Goal: Task Accomplishment & Management: Complete application form

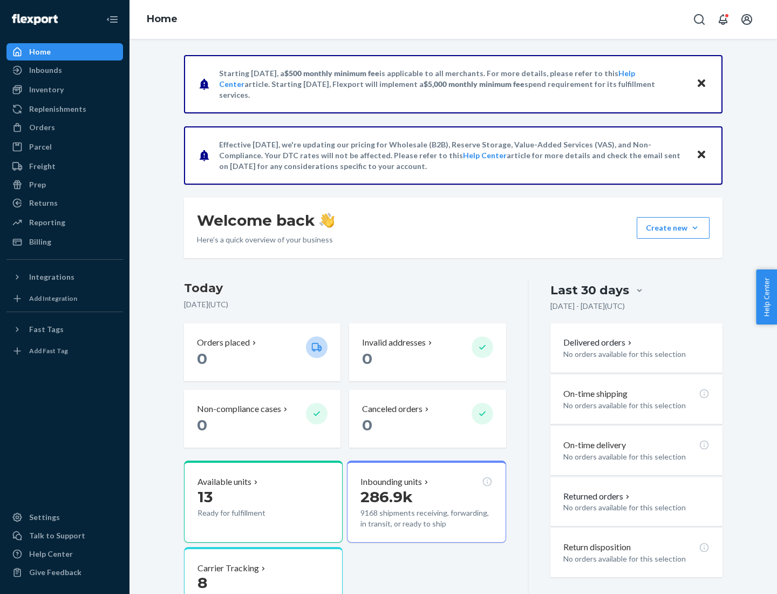
click at [695, 228] on button "Create new Create new inbound Create new order Create new product" at bounding box center [673, 228] width 73 height 22
click at [65, 70] on div "Inbounds" at bounding box center [65, 70] width 114 height 15
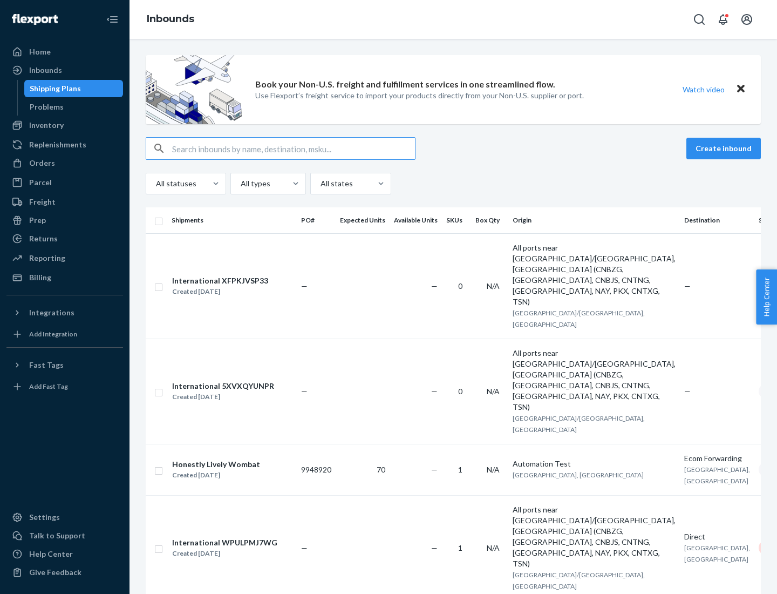
click at [726, 148] on button "Create inbound" at bounding box center [724, 149] width 75 height 22
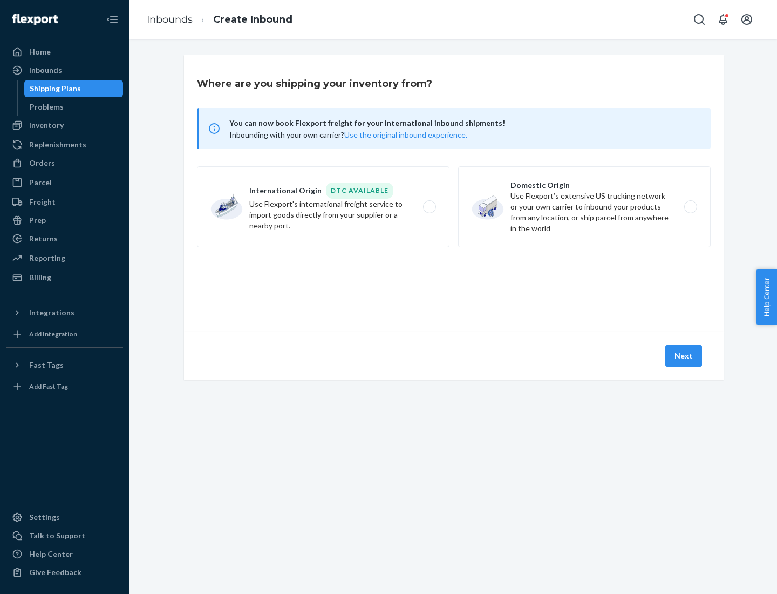
click at [585, 207] on label "Domestic Origin Use Flexport’s extensive US trucking network or your own carrie…" at bounding box center [584, 206] width 253 height 81
click at [691, 207] on input "Domestic Origin Use Flexport’s extensive US trucking network or your own carrie…" at bounding box center [694, 207] width 7 height 7
radio input "true"
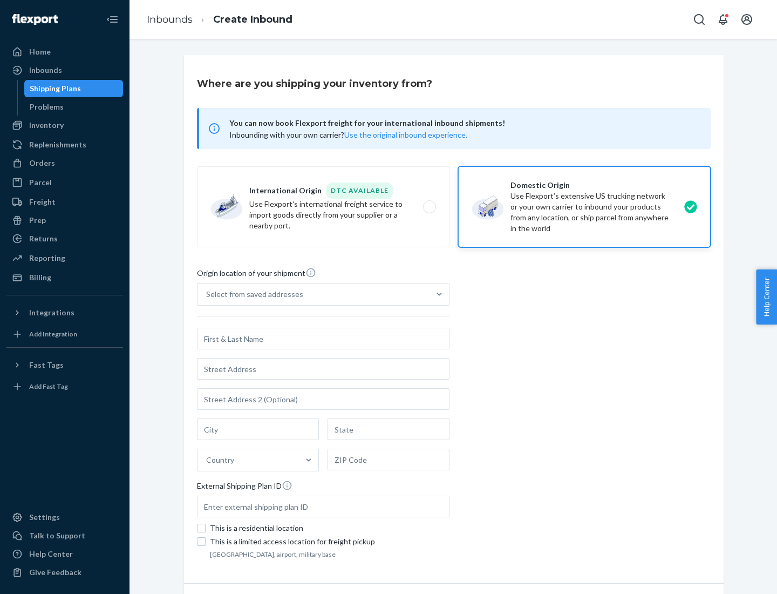
click at [252, 294] on div "Select from saved addresses" at bounding box center [254, 294] width 97 height 11
click at [207, 294] on input "Select from saved addresses" at bounding box center [206, 294] width 1 height 11
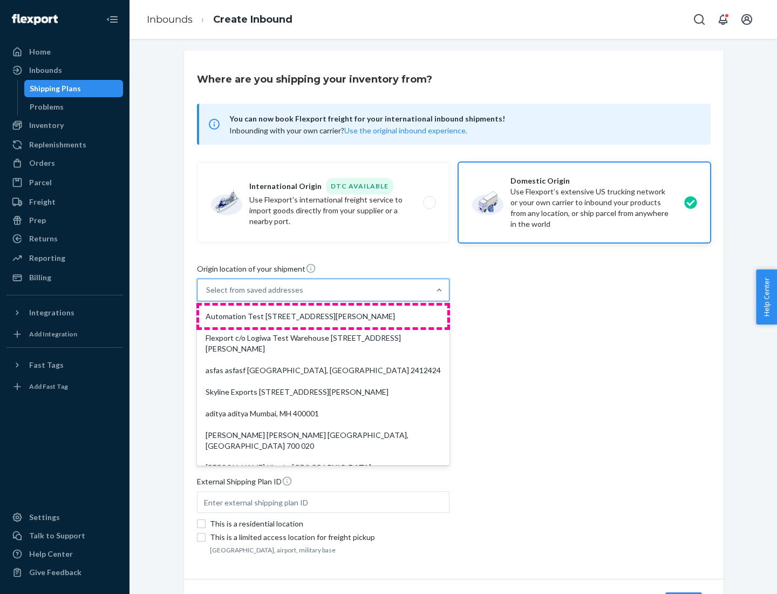
click at [323, 316] on div "Automation Test [STREET_ADDRESS][PERSON_NAME]" at bounding box center [323, 317] width 248 height 22
click at [207, 295] on input "option Automation Test [STREET_ADDRESS][PERSON_NAME]. 9 results available. Use …" at bounding box center [206, 290] width 1 height 11
type input "Automation Test"
type input "[STREET_ADDRESS][PERSON_NAME]"
type input "9th Floor"
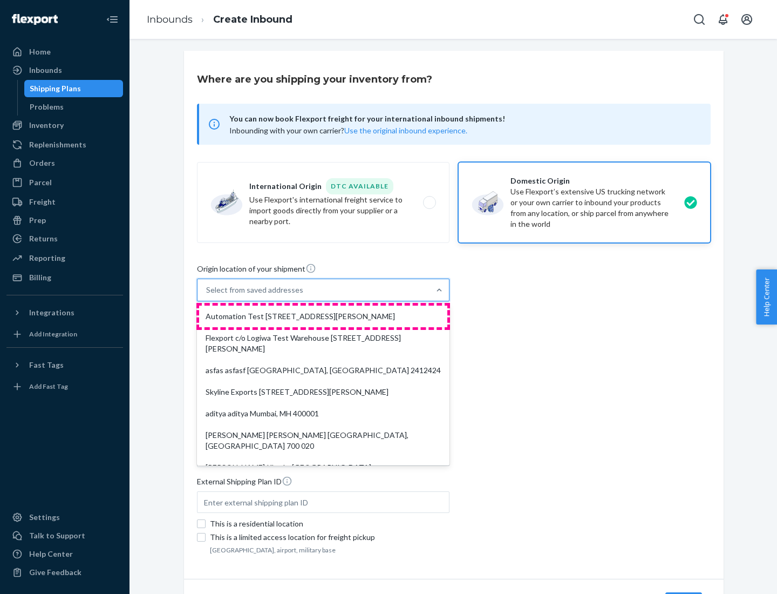
type input "[GEOGRAPHIC_DATA]"
type input "CA"
type input "94104"
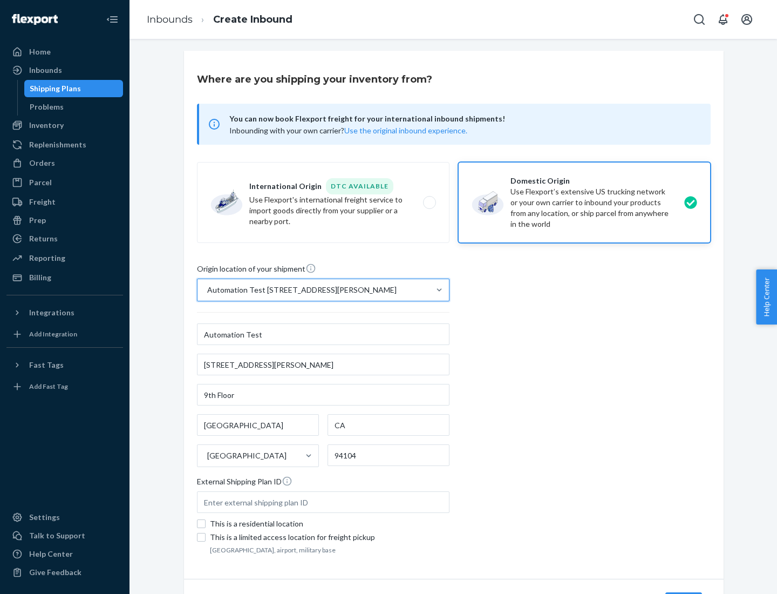
scroll to position [63, 0]
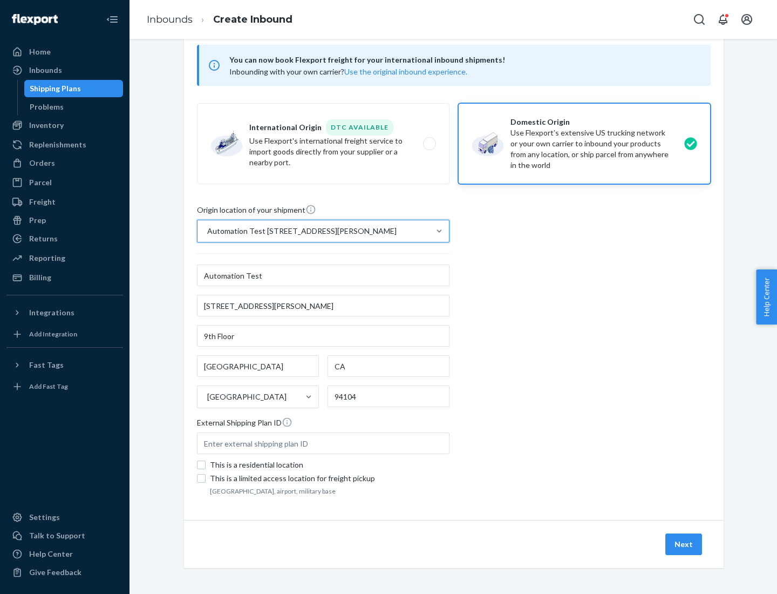
click at [685, 544] on button "Next" at bounding box center [684, 544] width 37 height 22
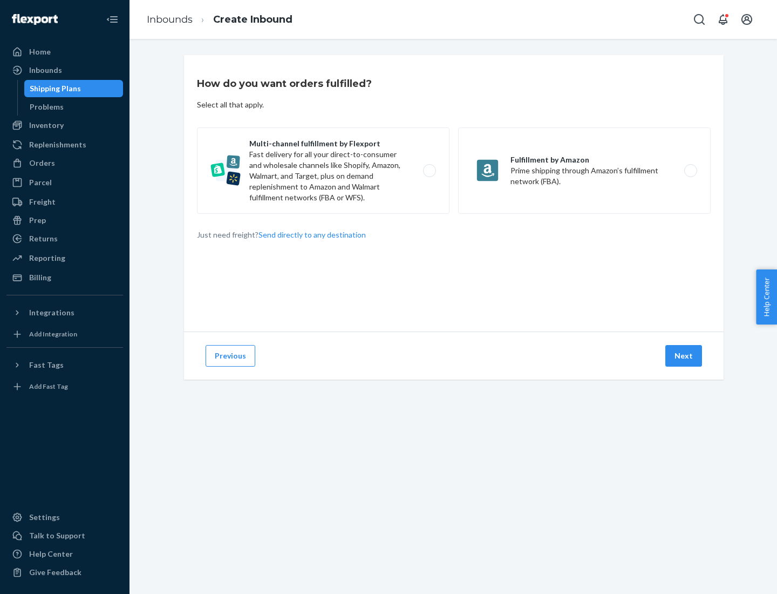
click at [323, 171] on label "Multi-channel fulfillment by Flexport Fast delivery for all your direct-to-cons…" at bounding box center [323, 170] width 253 height 86
click at [429, 171] on input "Multi-channel fulfillment by Flexport Fast delivery for all your direct-to-cons…" at bounding box center [432, 170] width 7 height 7
radio input "true"
click at [685, 356] on button "Next" at bounding box center [684, 356] width 37 height 22
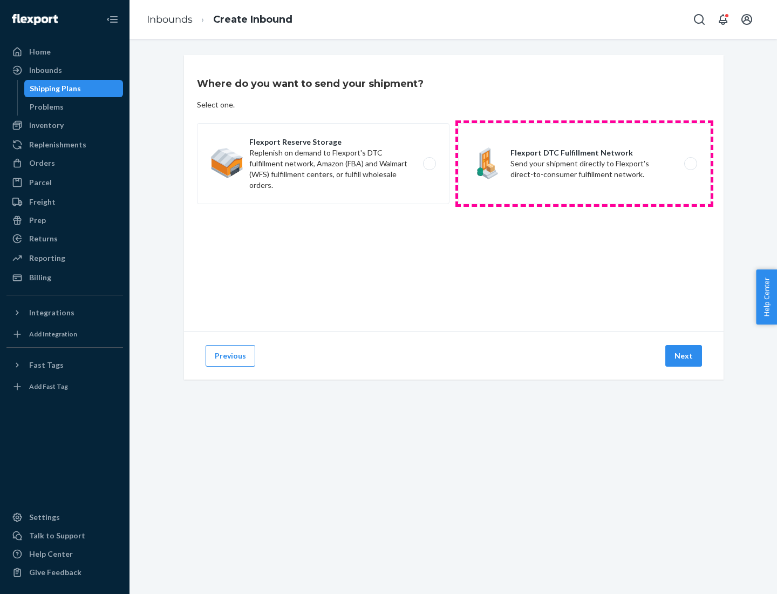
click at [585, 164] on label "Flexport DTC Fulfillment Network Send your shipment directly to Flexport's dire…" at bounding box center [584, 163] width 253 height 81
click at [691, 164] on input "Flexport DTC Fulfillment Network Send your shipment directly to Flexport's dire…" at bounding box center [694, 163] width 7 height 7
radio input "true"
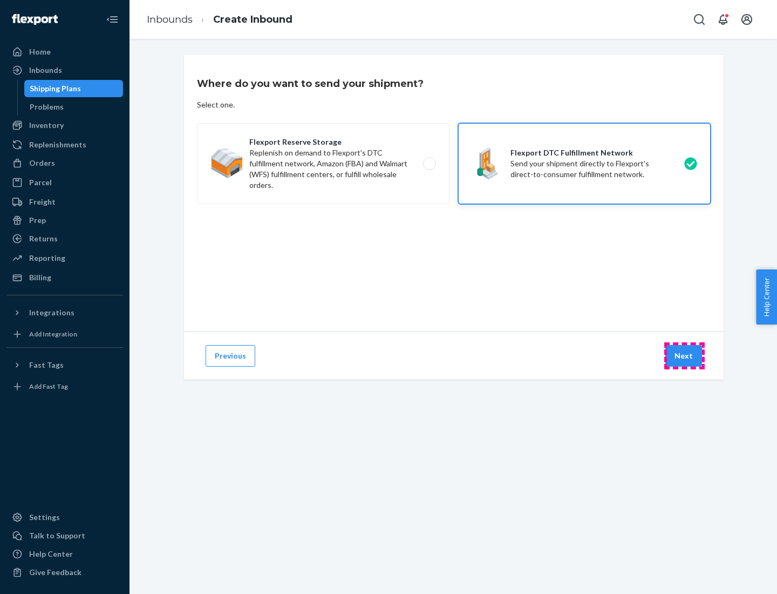
click at [685, 356] on button "Next" at bounding box center [684, 356] width 37 height 22
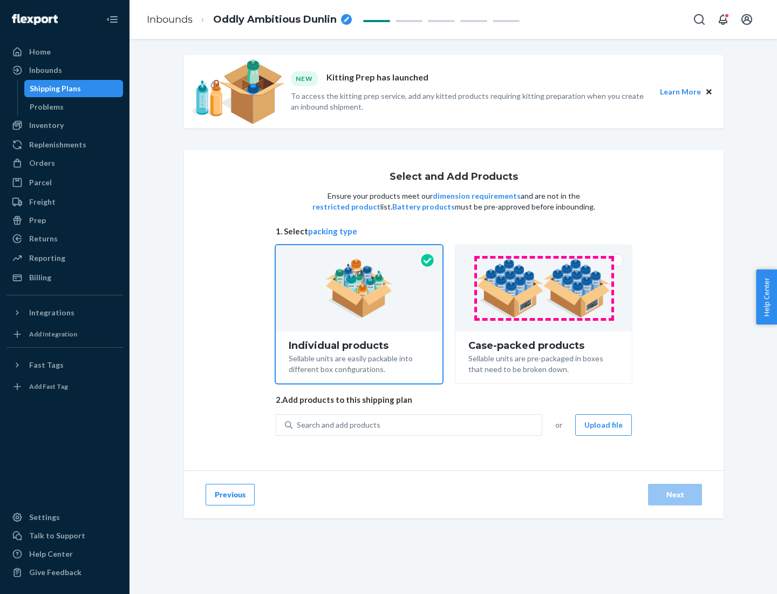
click at [544, 288] on img at bounding box center [544, 288] width 134 height 59
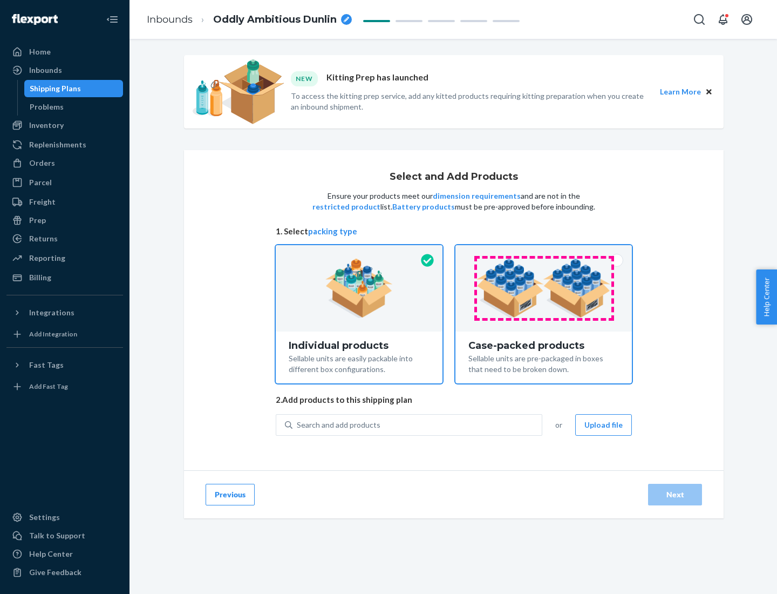
click at [544, 252] on input "Case-packed products Sellable units are pre-packaged in boxes that need to be b…" at bounding box center [543, 248] width 7 height 7
radio input "true"
radio input "false"
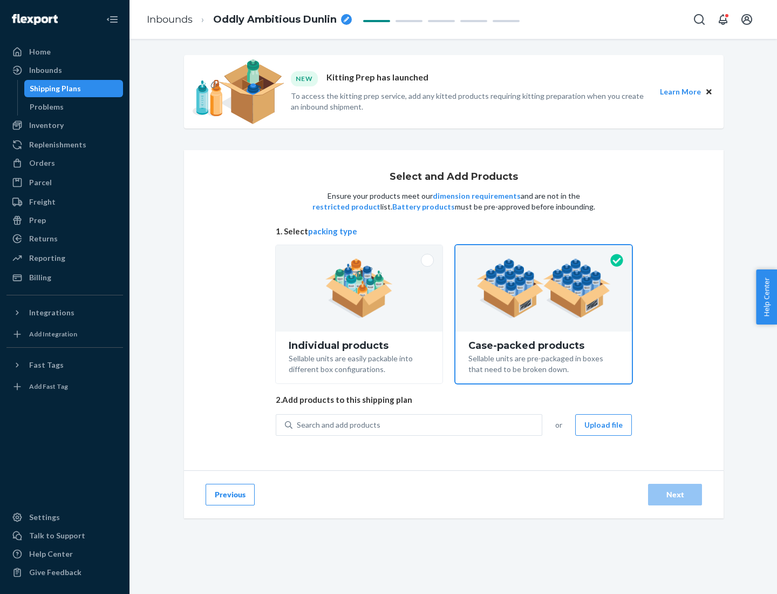
click at [418, 424] on div "Search and add products" at bounding box center [417, 424] width 249 height 19
click at [298, 424] on input "Search and add products" at bounding box center [297, 424] width 1 height 11
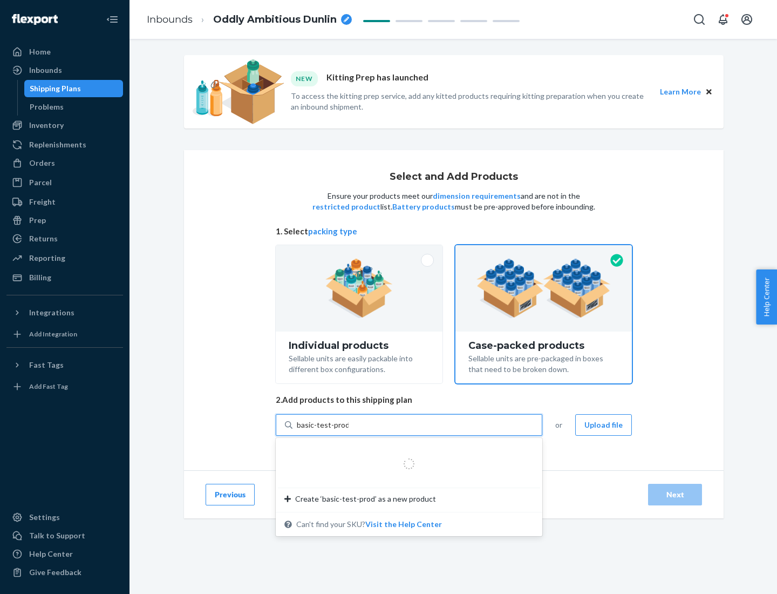
type input "basic-test-product-1"
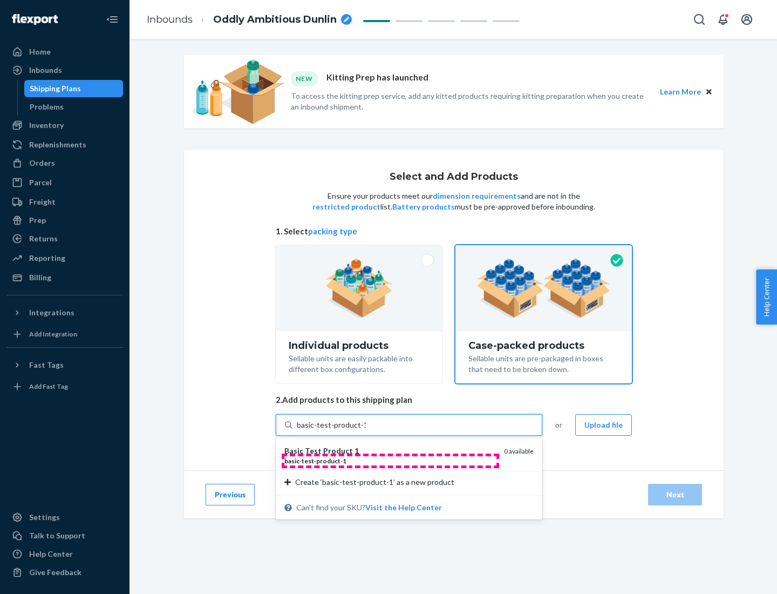
click at [390, 461] on div "basic - test - product - 1" at bounding box center [390, 460] width 211 height 9
click at [366, 430] on input "basic-test-product-1" at bounding box center [331, 424] width 69 height 11
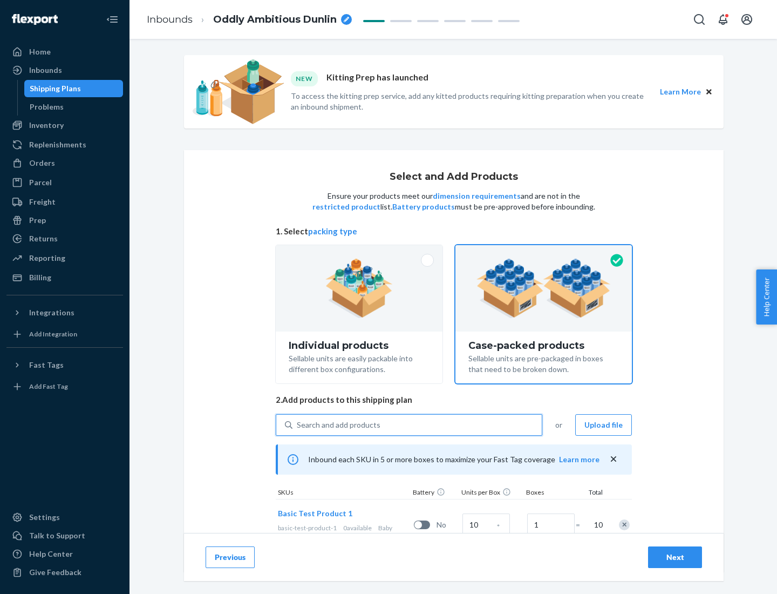
scroll to position [39, 0]
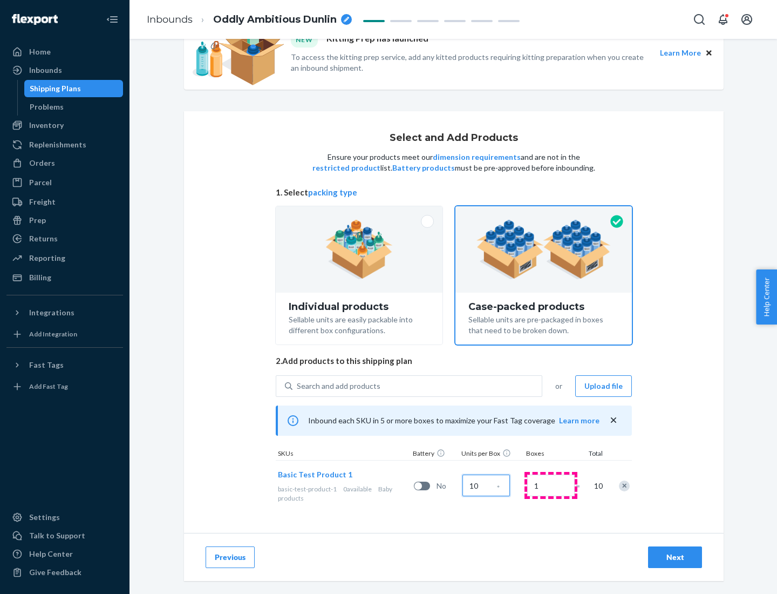
type input "10"
type input "7"
click at [675, 557] on div "Next" at bounding box center [676, 557] width 36 height 11
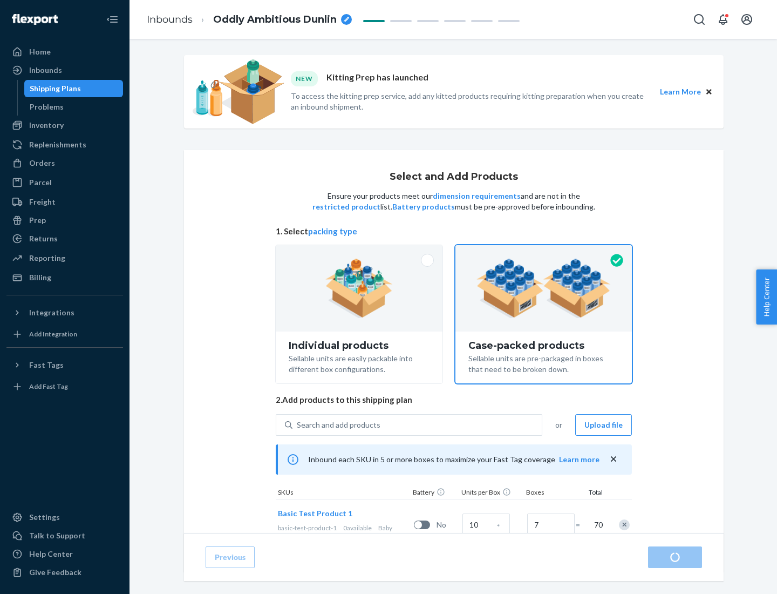
radio input "true"
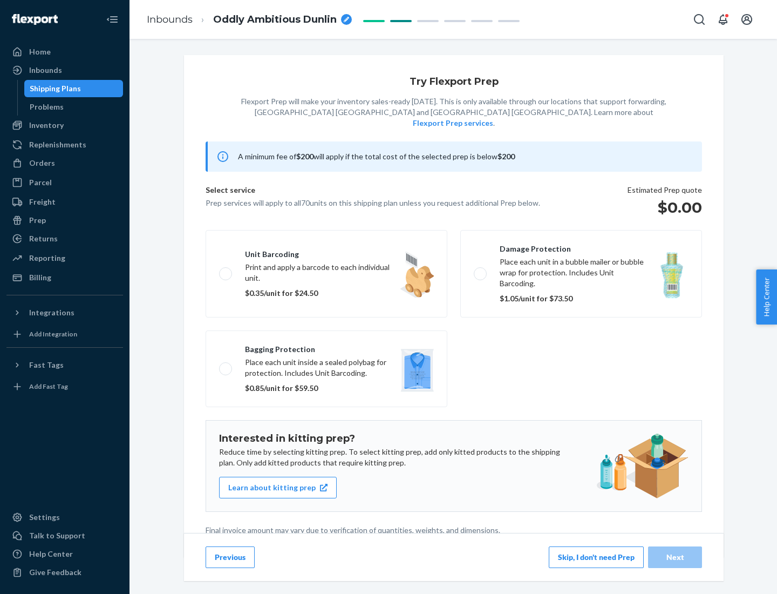
scroll to position [3, 0]
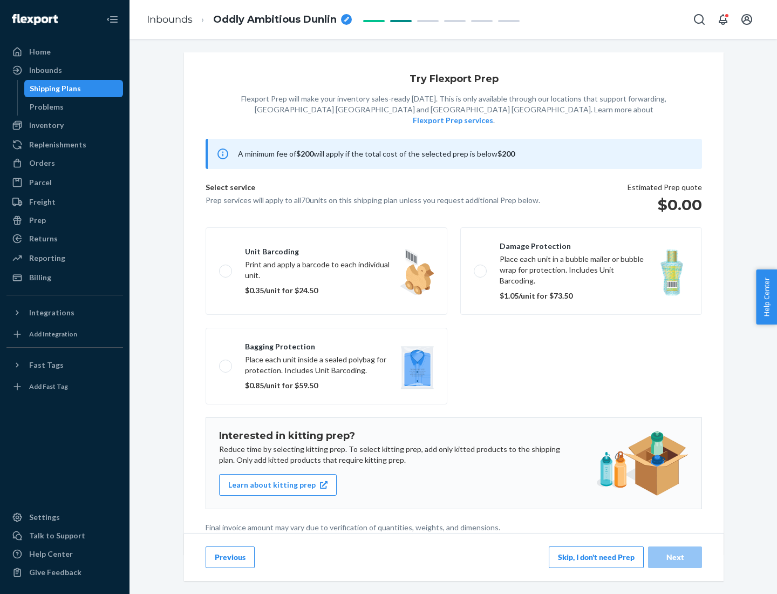
click at [327, 344] on label "Bagging protection Place each unit inside a sealed polybag for protection. Incl…" at bounding box center [327, 366] width 242 height 77
click at [226, 362] on input "Bagging protection Place each unit inside a sealed polybag for protection. Incl…" at bounding box center [222, 365] width 7 height 7
checkbox input "true"
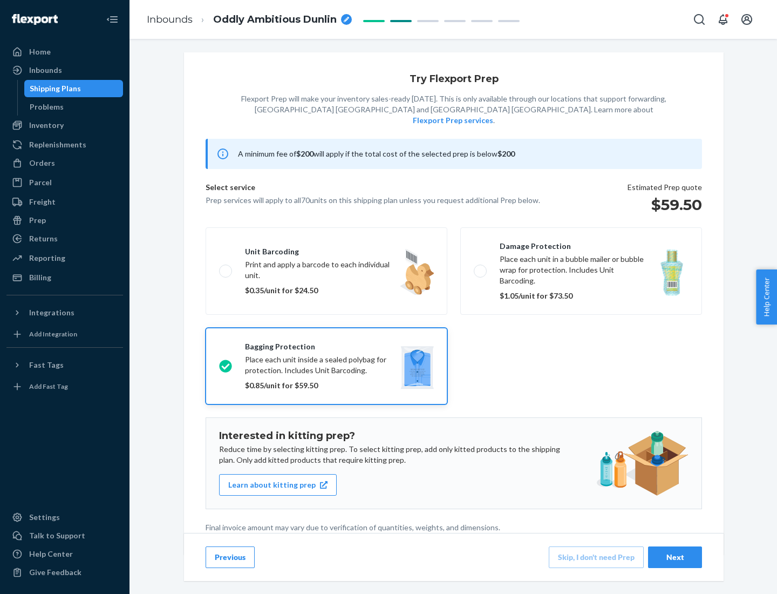
click at [675, 557] on div "Next" at bounding box center [676, 557] width 36 height 11
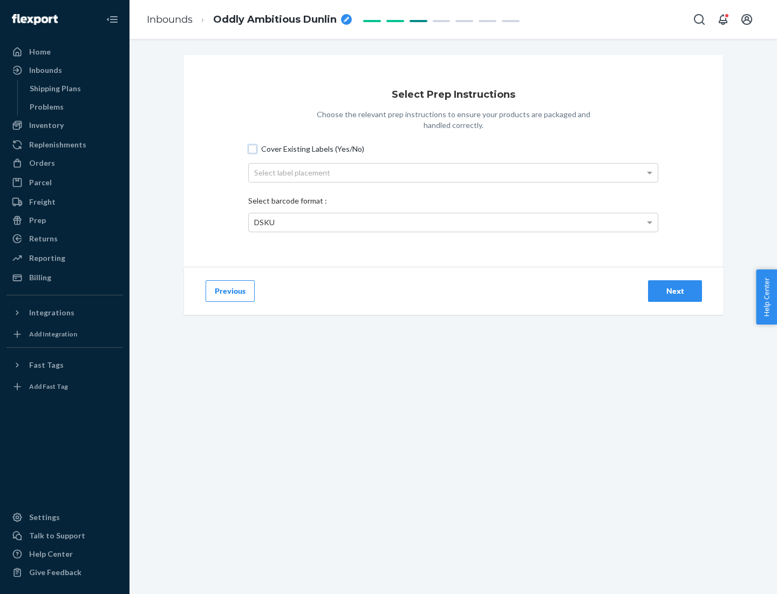
click at [253, 148] on input "Cover Existing Labels (Yes/No)" at bounding box center [252, 149] width 9 height 9
checkbox input "true"
click at [454, 172] on div "Select label placement" at bounding box center [453, 173] width 409 height 18
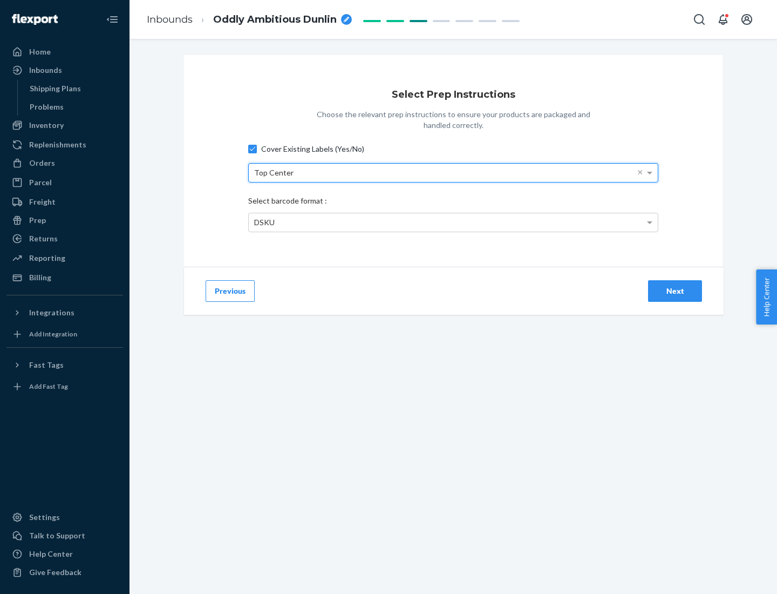
click at [454, 222] on div "DSKU" at bounding box center [453, 222] width 409 height 18
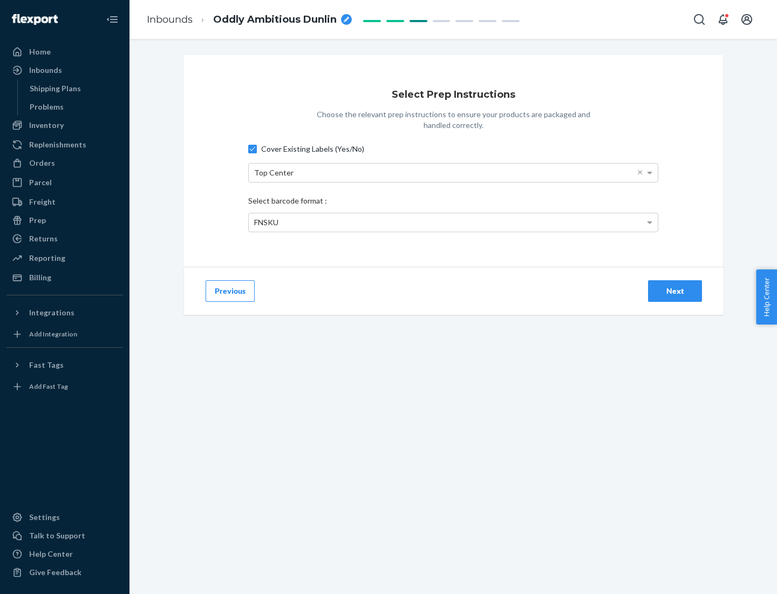
click at [675, 290] on div "Next" at bounding box center [676, 291] width 36 height 11
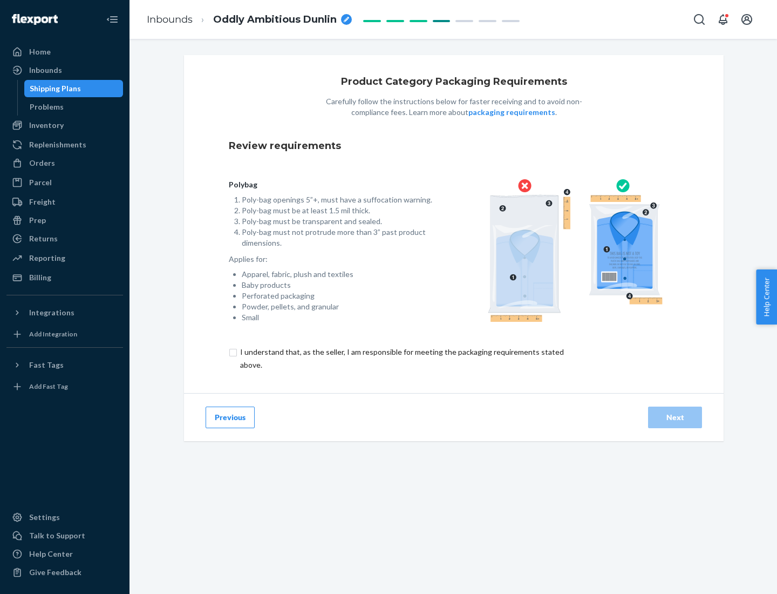
click at [401, 358] on input "checkbox" at bounding box center [408, 359] width 359 height 26
checkbox input "true"
click at [675, 417] on div "Next" at bounding box center [676, 417] width 36 height 11
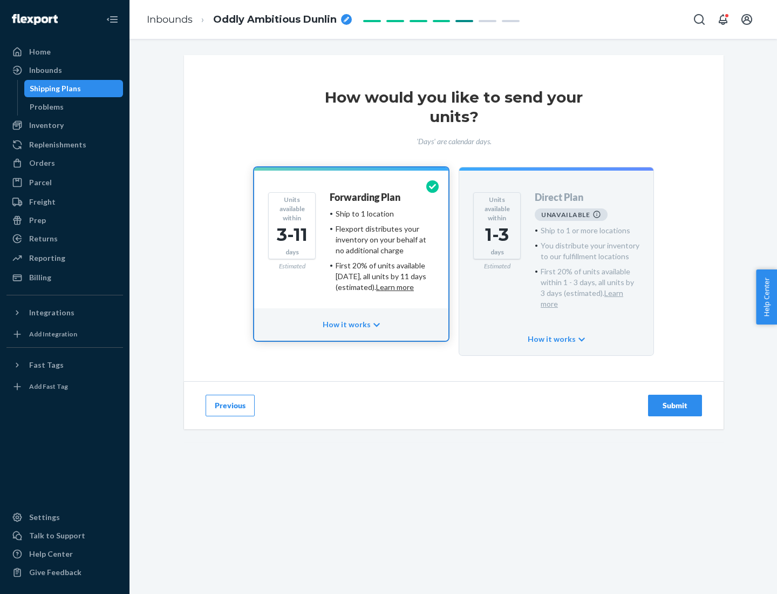
click at [366, 197] on h4 "Forwarding Plan" at bounding box center [365, 197] width 71 height 11
click at [675, 400] on div "Submit" at bounding box center [676, 405] width 36 height 11
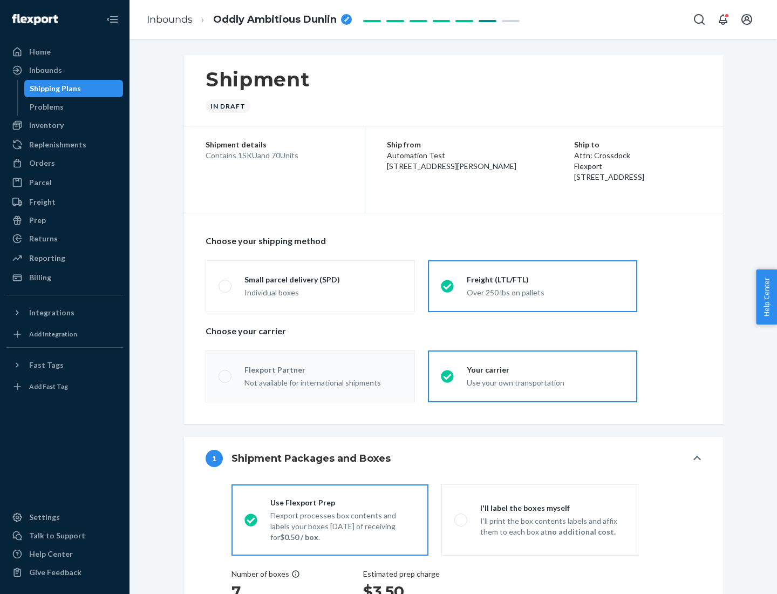
radio input "true"
radio input "false"
radio input "true"
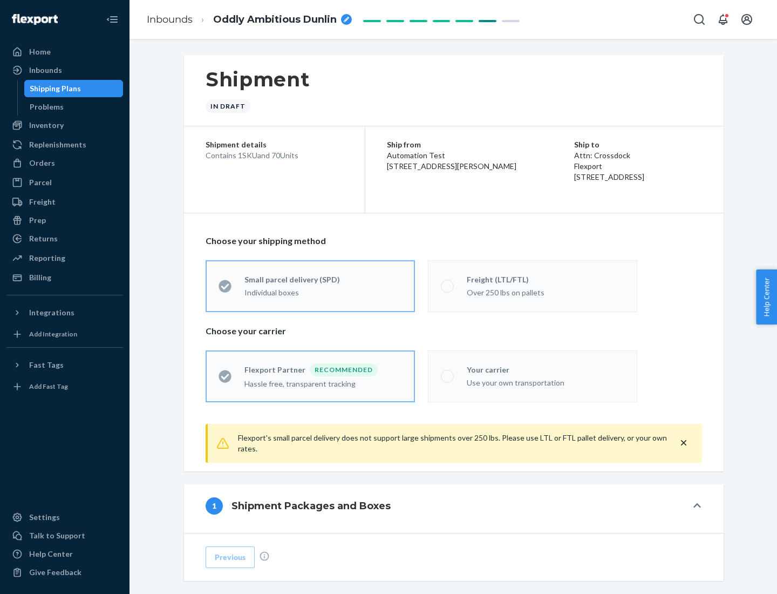
click at [323, 291] on div "Individual boxes" at bounding box center [324, 292] width 158 height 11
click at [226, 289] on input "Small parcel delivery (SPD) Individual boxes" at bounding box center [222, 285] width 7 height 7
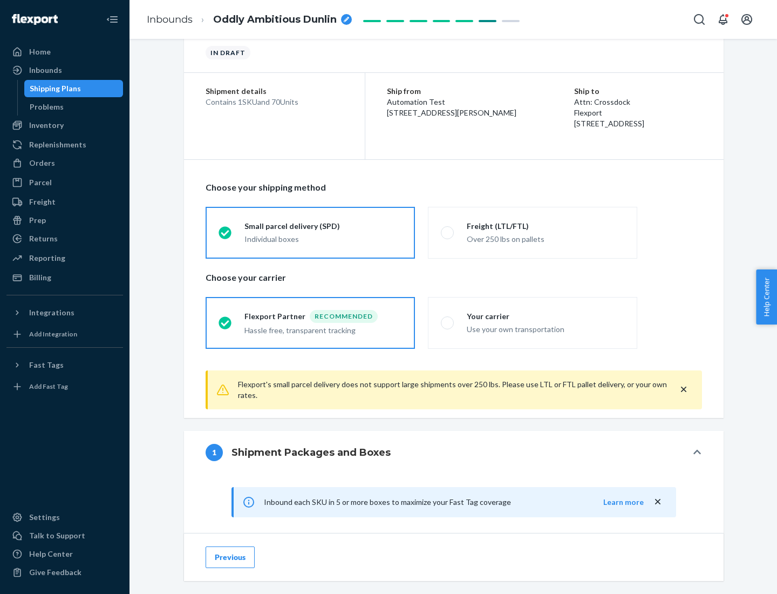
click at [546, 316] on div "Your carrier" at bounding box center [546, 316] width 158 height 11
click at [448, 319] on input "Your carrier Use your own transportation" at bounding box center [444, 322] width 7 height 7
radio input "true"
radio input "false"
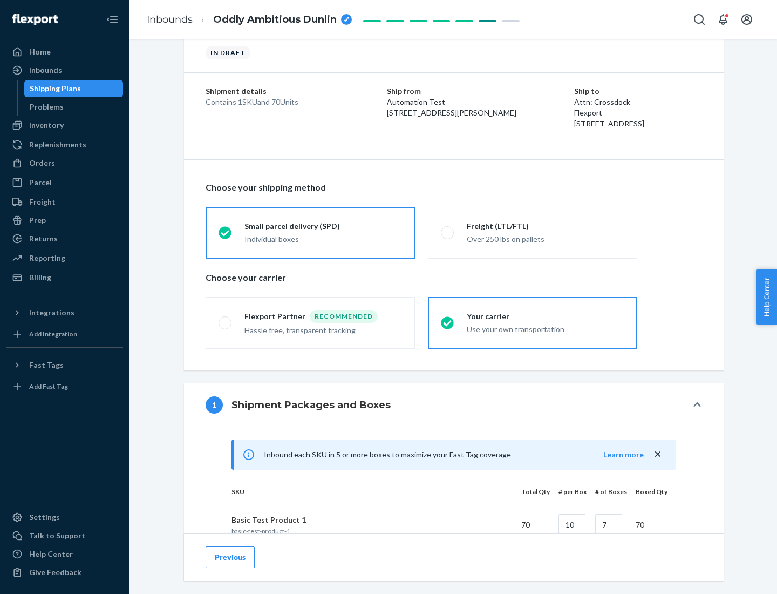
scroll to position [262, 0]
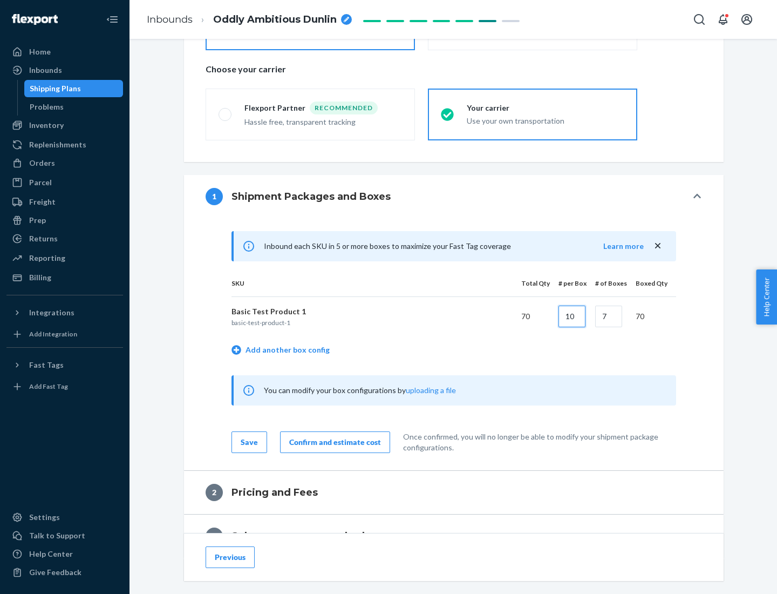
type input "10"
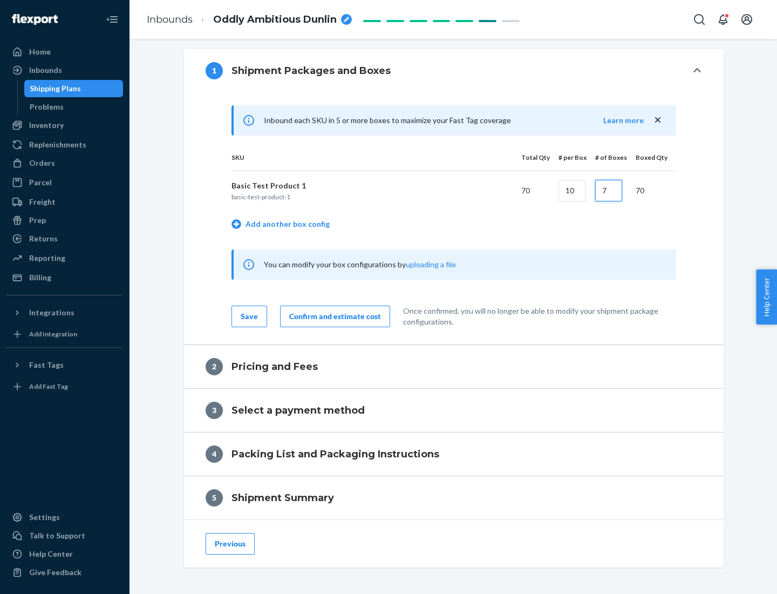
type input "7"
click at [333, 316] on div "Confirm and estimate cost" at bounding box center [335, 316] width 92 height 11
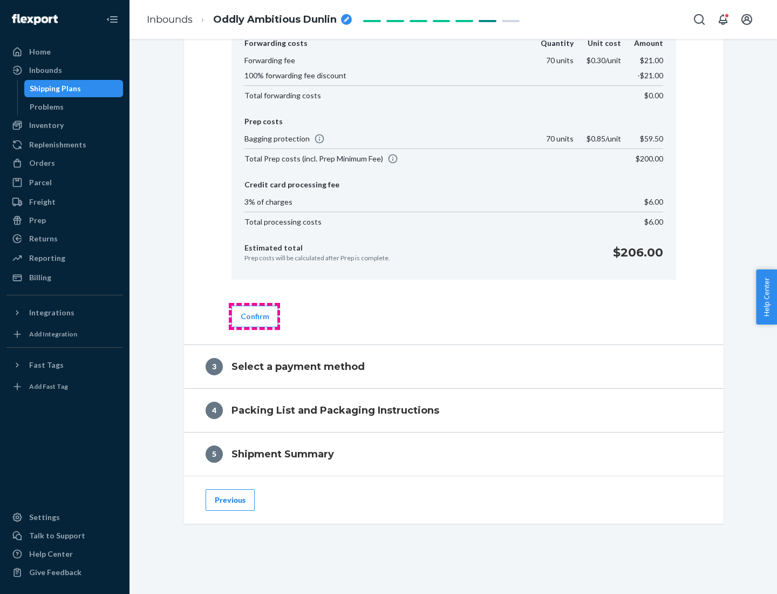
click at [254, 316] on button "Confirm" at bounding box center [255, 317] width 47 height 22
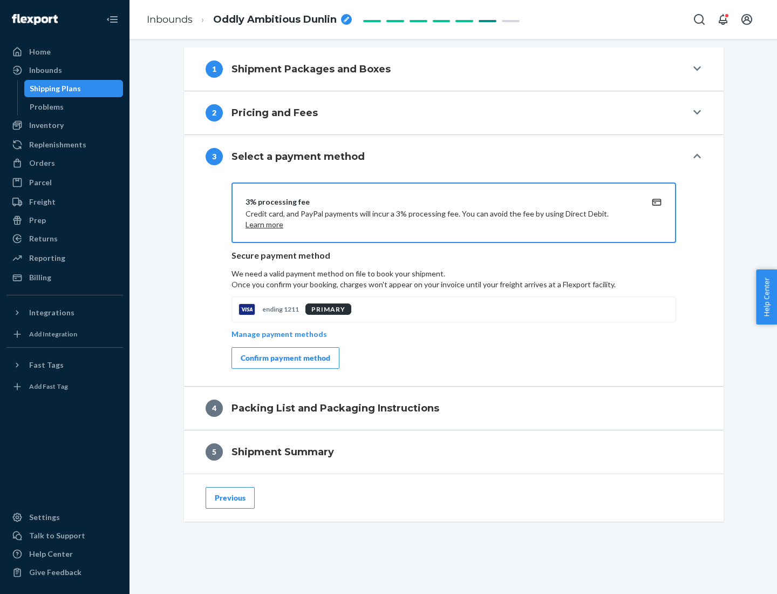
click at [285, 358] on div "Confirm payment method" at bounding box center [286, 358] width 90 height 11
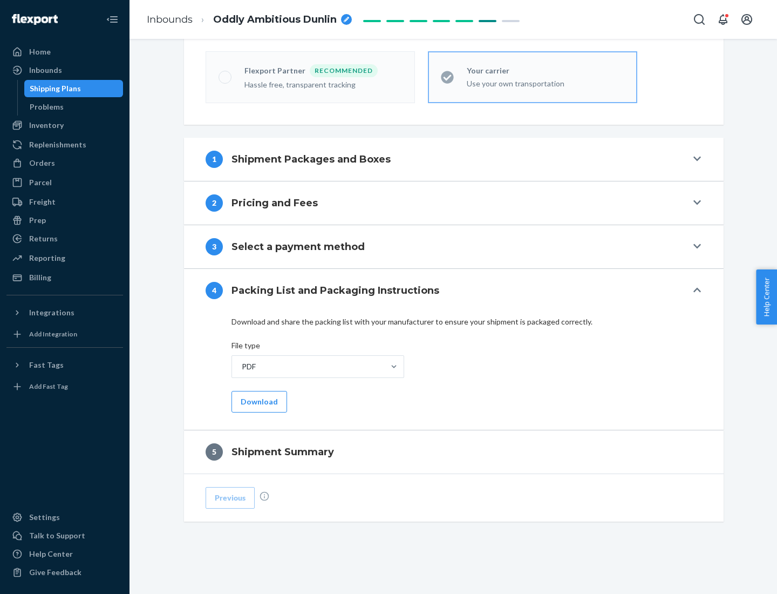
click at [258, 401] on button "Download" at bounding box center [260, 402] width 56 height 22
